Goal: Task Accomplishment & Management: Manage account settings

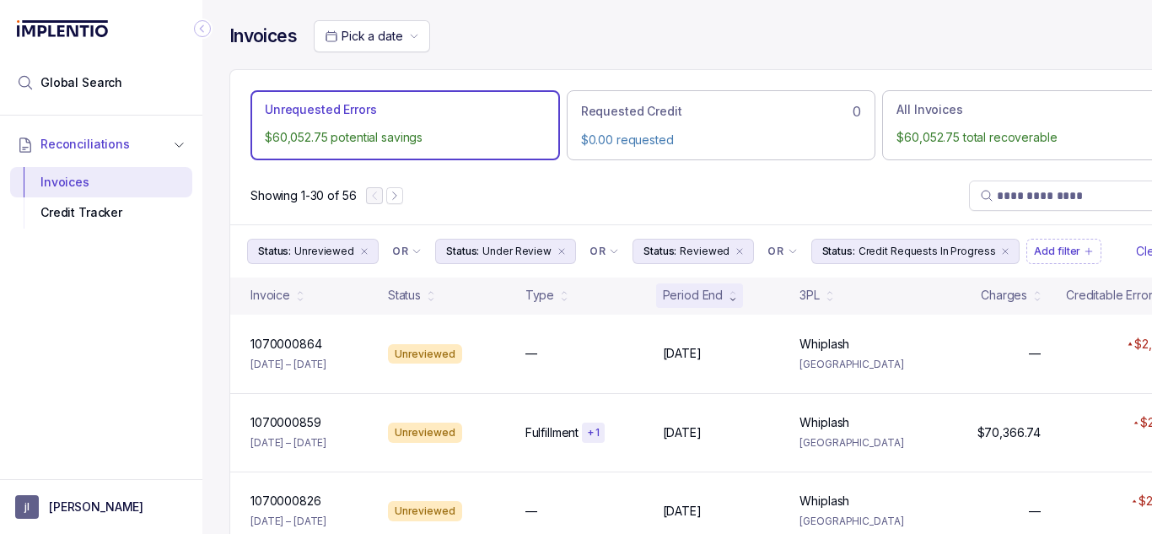
click at [59, 515] on p "[PERSON_NAME]" at bounding box center [96, 506] width 94 height 17
click at [140, 476] on p "Logout" at bounding box center [111, 470] width 140 height 17
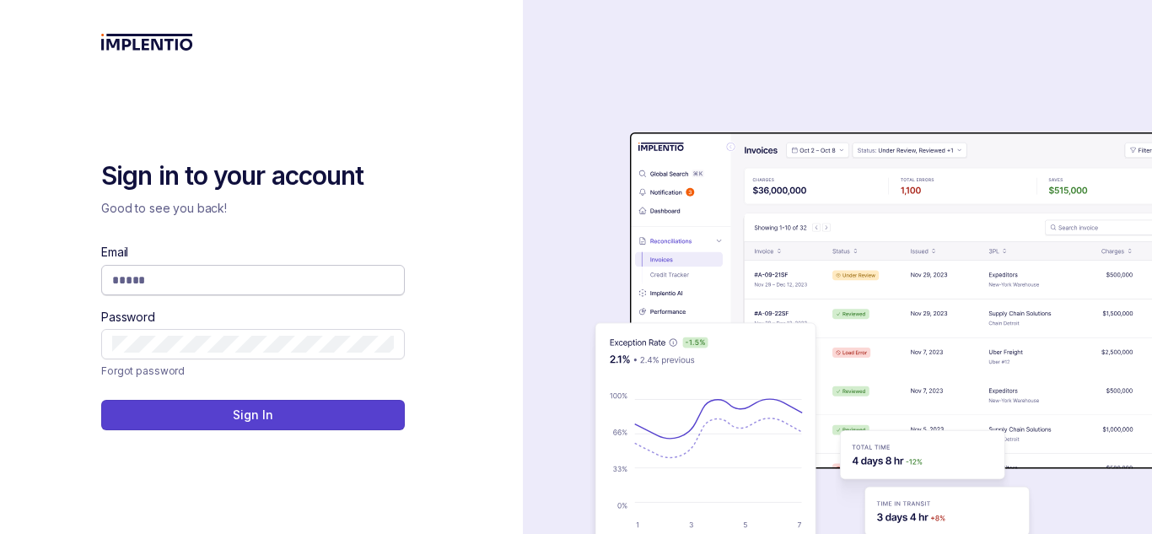
click at [324, 278] on input "Email" at bounding box center [253, 280] width 282 height 17
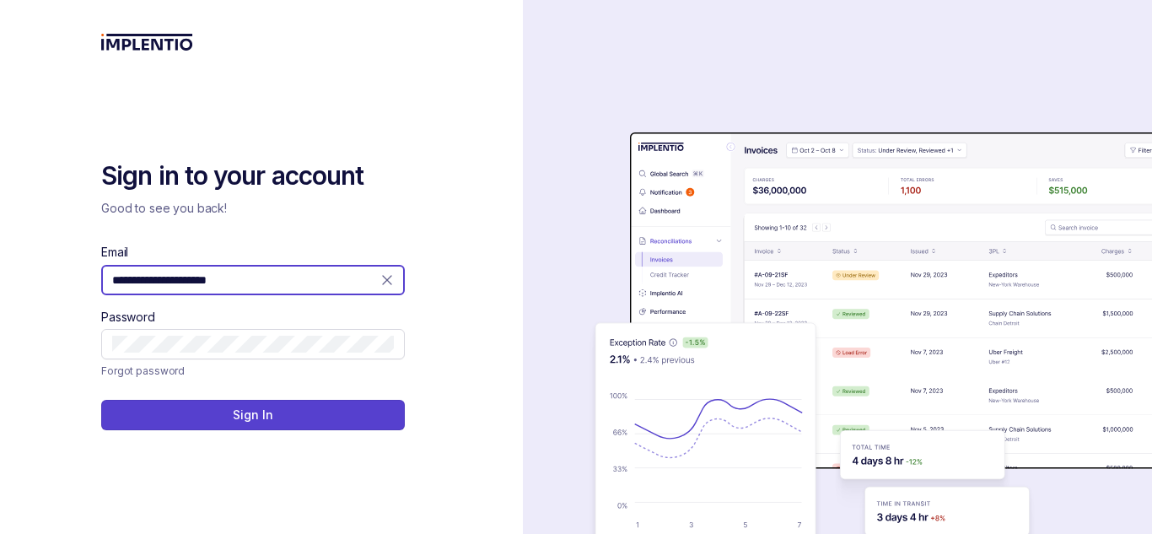
type input "**********"
